Goal: Navigation & Orientation: Go to known website

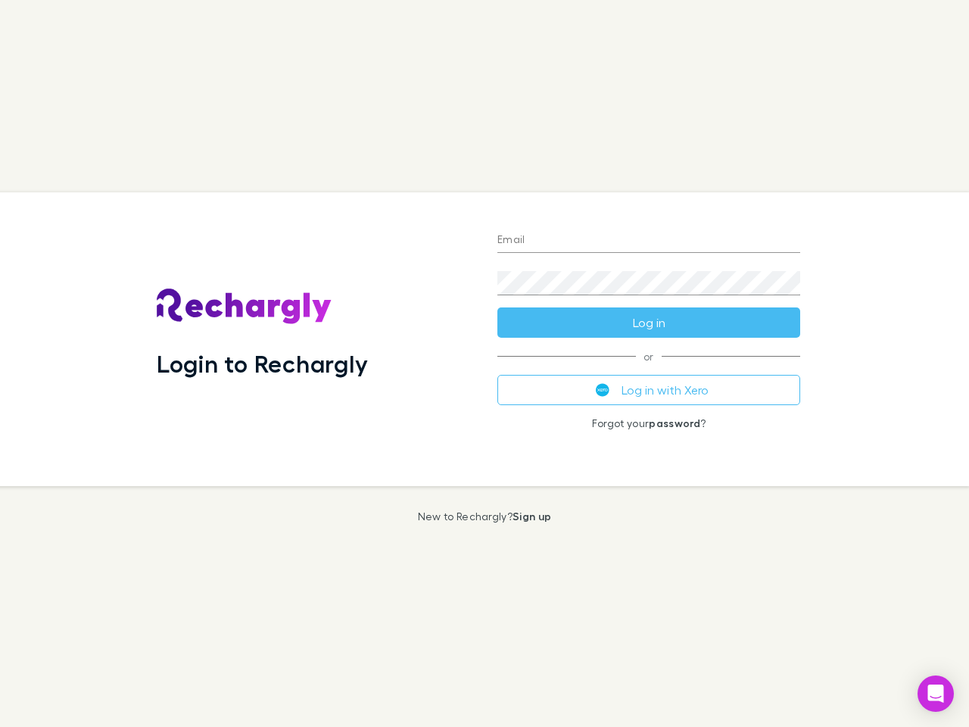
click at [484, 363] on div "Login to Rechargly" at bounding box center [315, 339] width 341 height 294
click at [649, 241] on input "Email" at bounding box center [648, 241] width 303 height 24
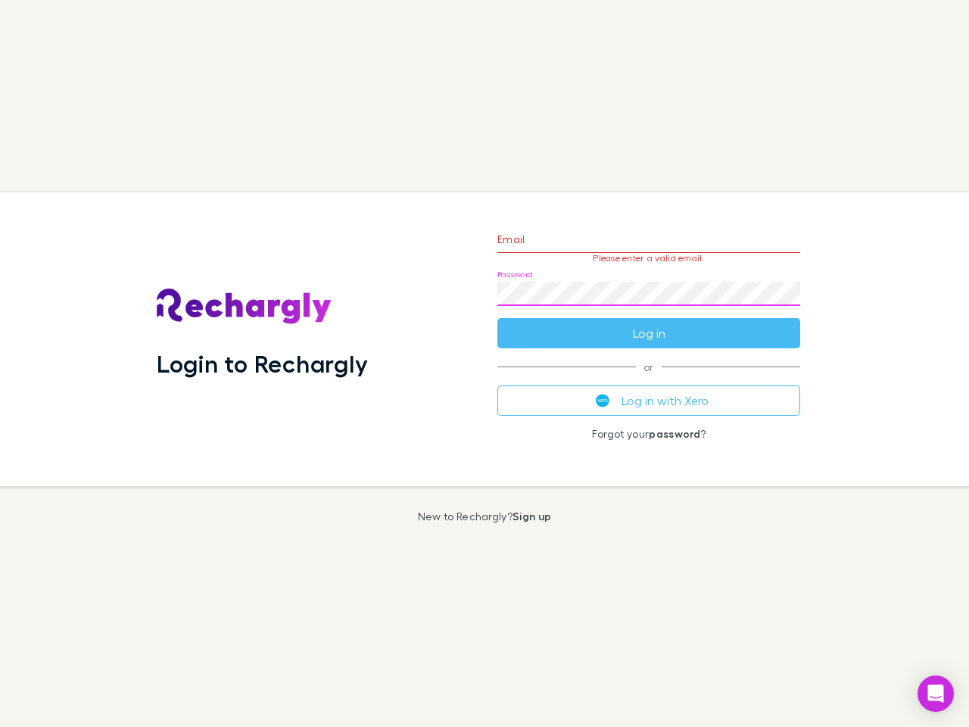
click at [649, 322] on form "Email Please enter a valid email. Password Log in" at bounding box center [648, 282] width 303 height 132
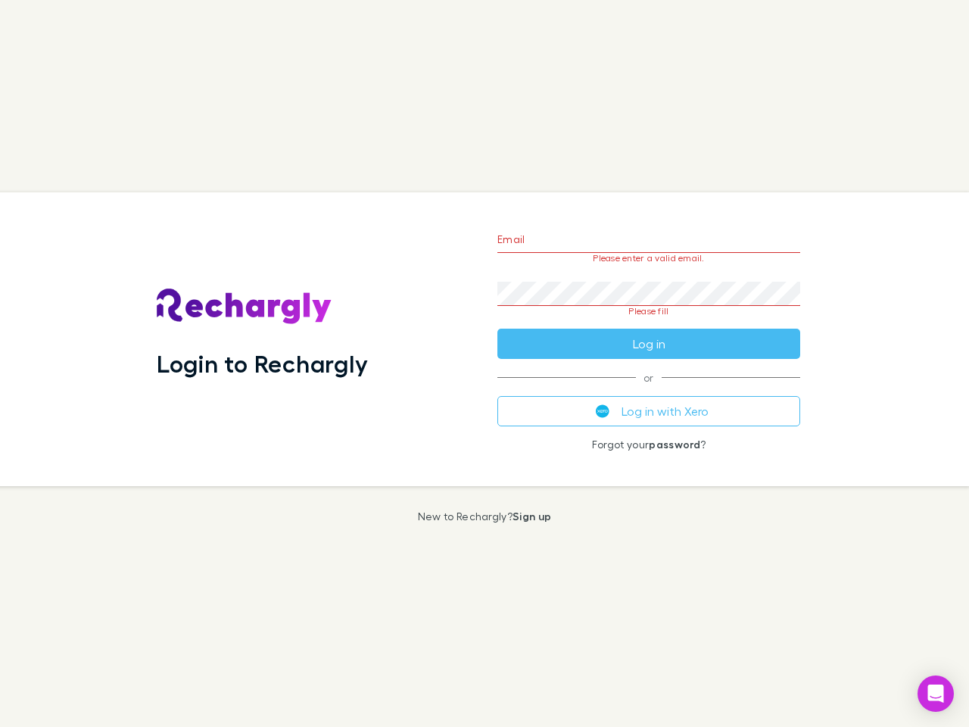
click at [649, 390] on div "Email Please enter a valid email. Password Please fill Log in or Log in with Xe…" at bounding box center [648, 339] width 327 height 294
click at [935, 693] on icon "Open Intercom Messenger" at bounding box center [936, 693] width 16 height 18
